Goal: Find specific page/section: Find specific page/section

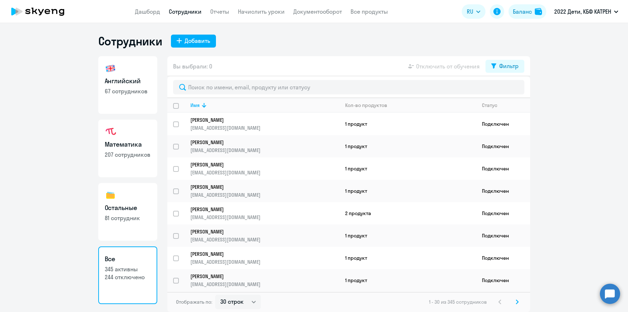
select select "30"
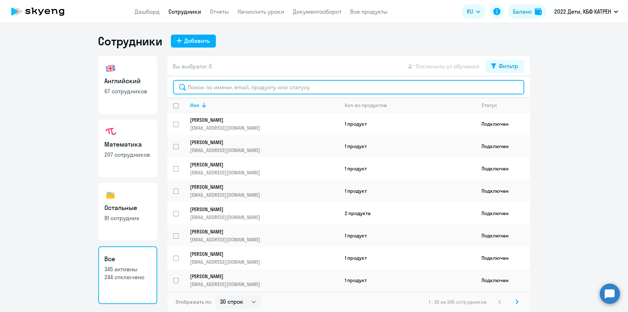
click at [210, 86] on input "text" at bounding box center [348, 87] width 351 height 14
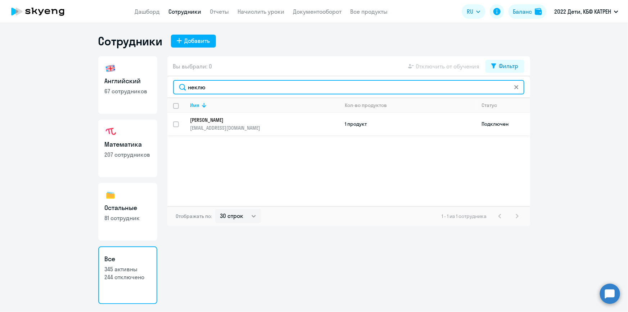
type input "неклю"
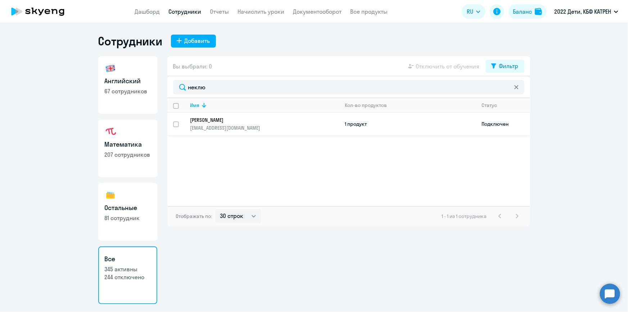
click at [213, 118] on p "[PERSON_NAME]" at bounding box center [259, 120] width 139 height 6
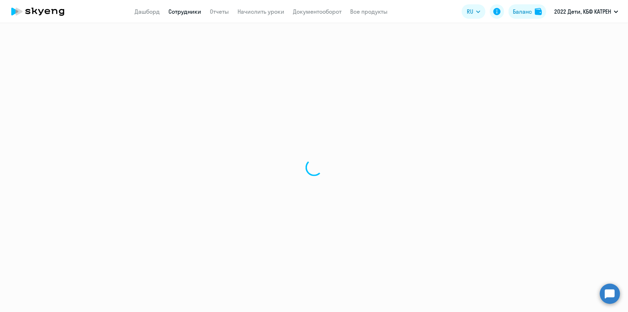
select select "math"
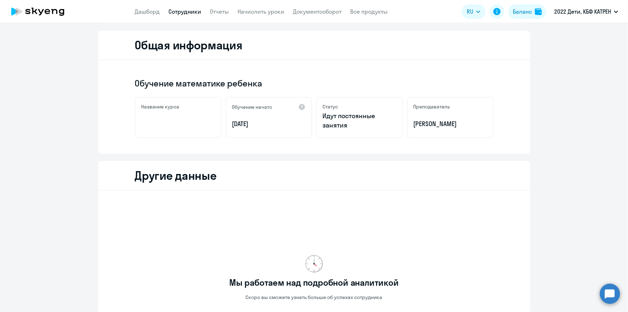
scroll to position [191, 0]
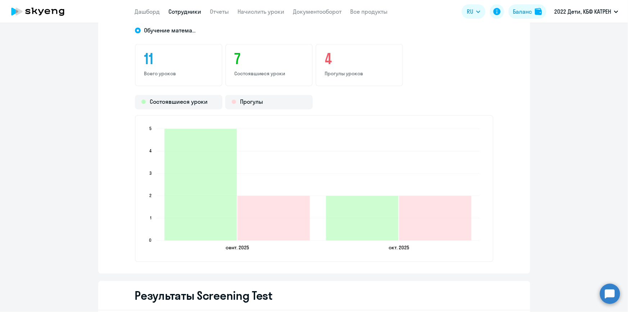
scroll to position [646, 0]
